Goal: Information Seeking & Learning: Learn about a topic

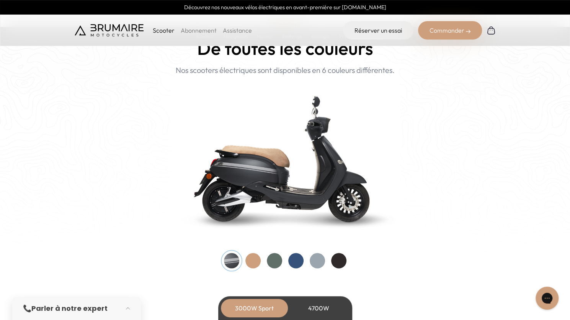
scroll to position [805, 0]
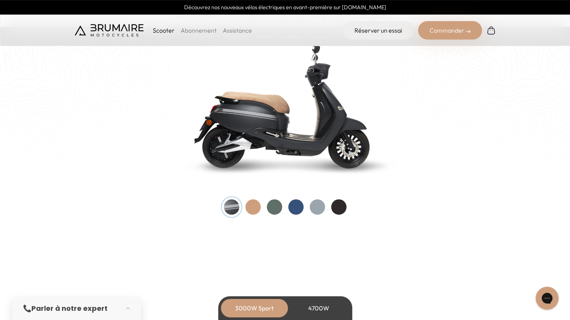
click at [254, 211] on div at bounding box center [253, 206] width 15 height 15
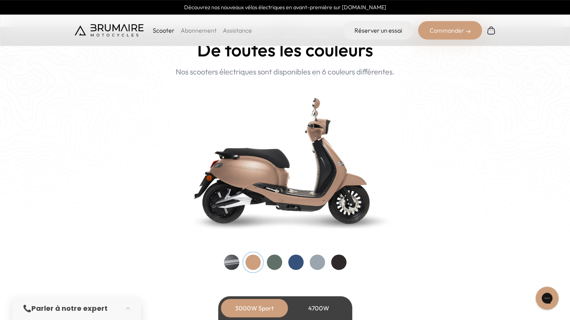
scroll to position [766, 0]
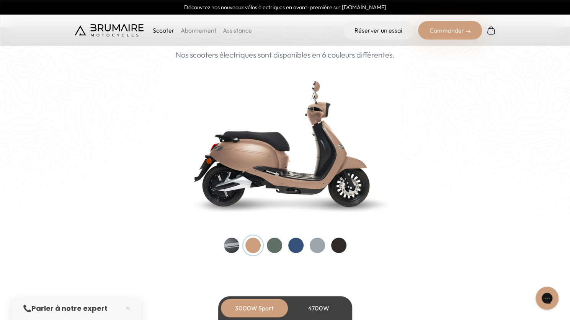
click at [274, 250] on div at bounding box center [274, 244] width 15 height 15
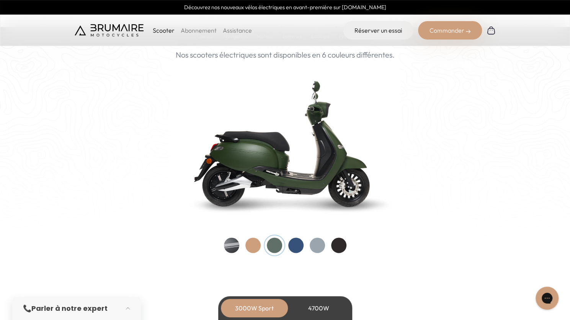
click at [299, 249] on div at bounding box center [295, 244] width 15 height 15
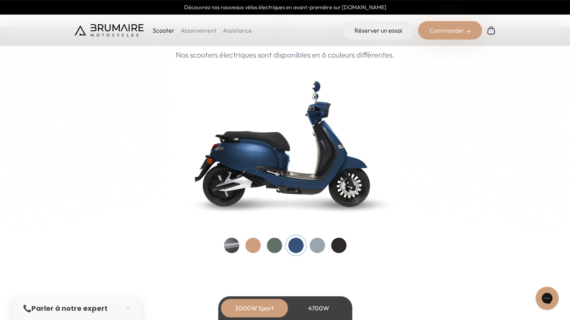
click at [321, 251] on div at bounding box center [285, 244] width 123 height 15
click at [318, 246] on div at bounding box center [317, 244] width 15 height 15
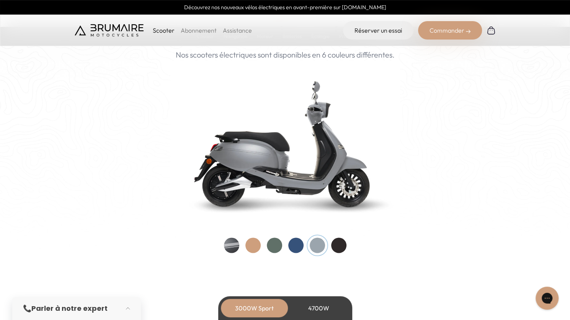
click at [338, 245] on div at bounding box center [338, 244] width 15 height 15
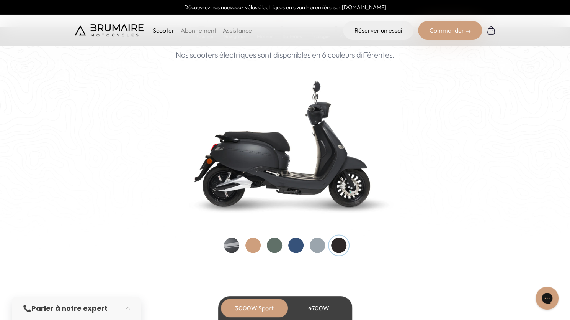
click at [236, 243] on div at bounding box center [231, 244] width 15 height 15
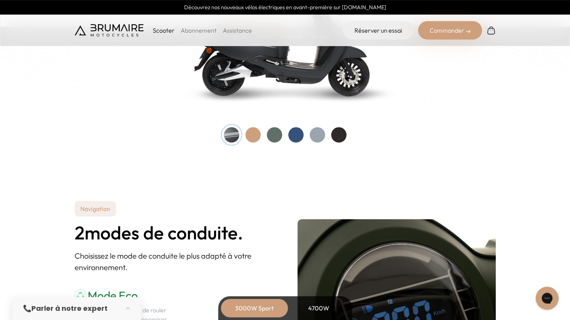
scroll to position [996, 0]
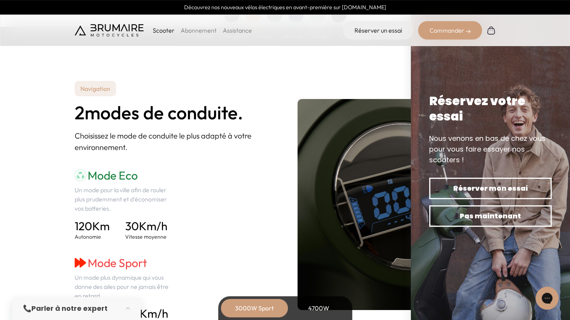
click at [565, 49] on img at bounding box center [490, 160] width 159 height 320
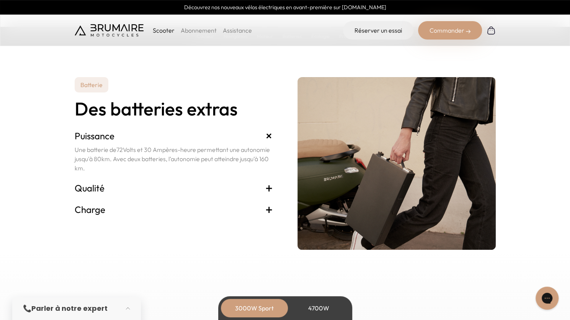
scroll to position [1571, 0]
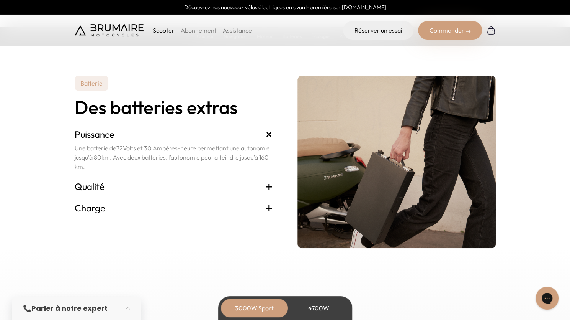
click at [267, 186] on span "+" at bounding box center [269, 186] width 8 height 12
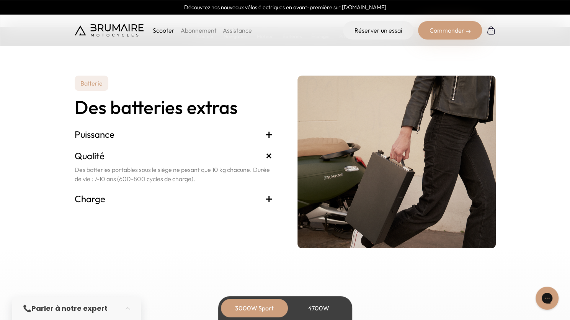
click at [270, 201] on span "+" at bounding box center [269, 198] width 8 height 12
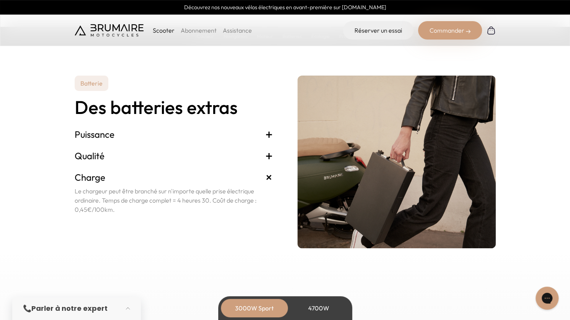
click at [265, 178] on span "+" at bounding box center [269, 177] width 14 height 14
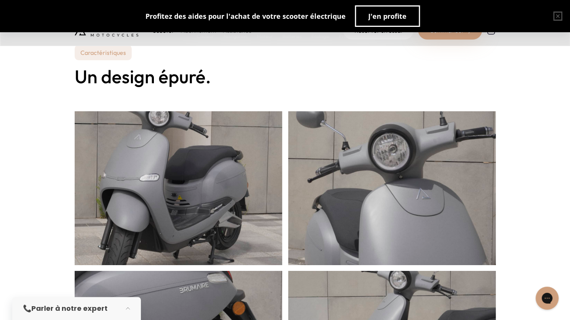
scroll to position [118, 0]
